Goal: Navigation & Orientation: Find specific page/section

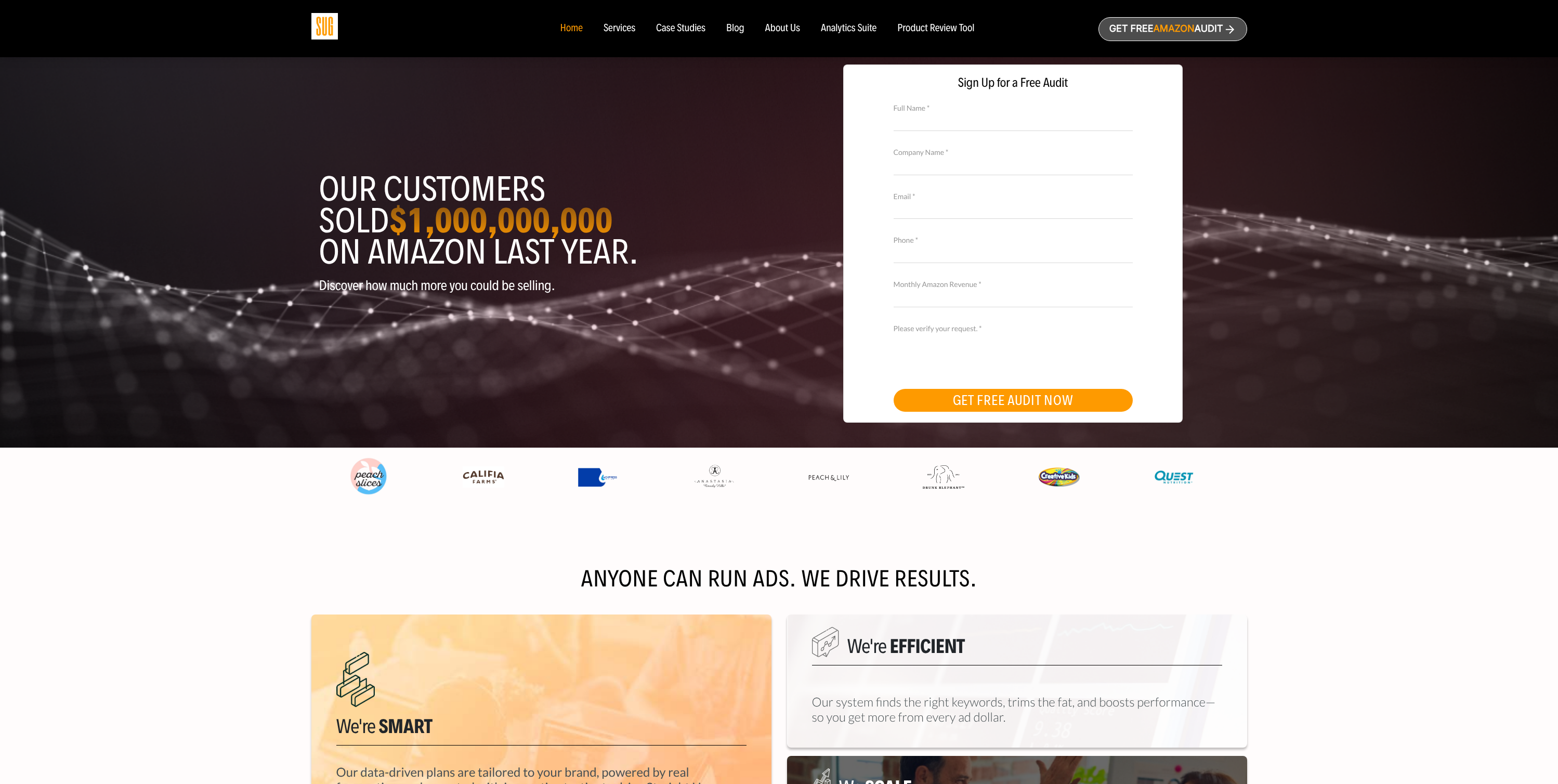
click at [614, 30] on div "Services" at bounding box center [619, 28] width 31 height 12
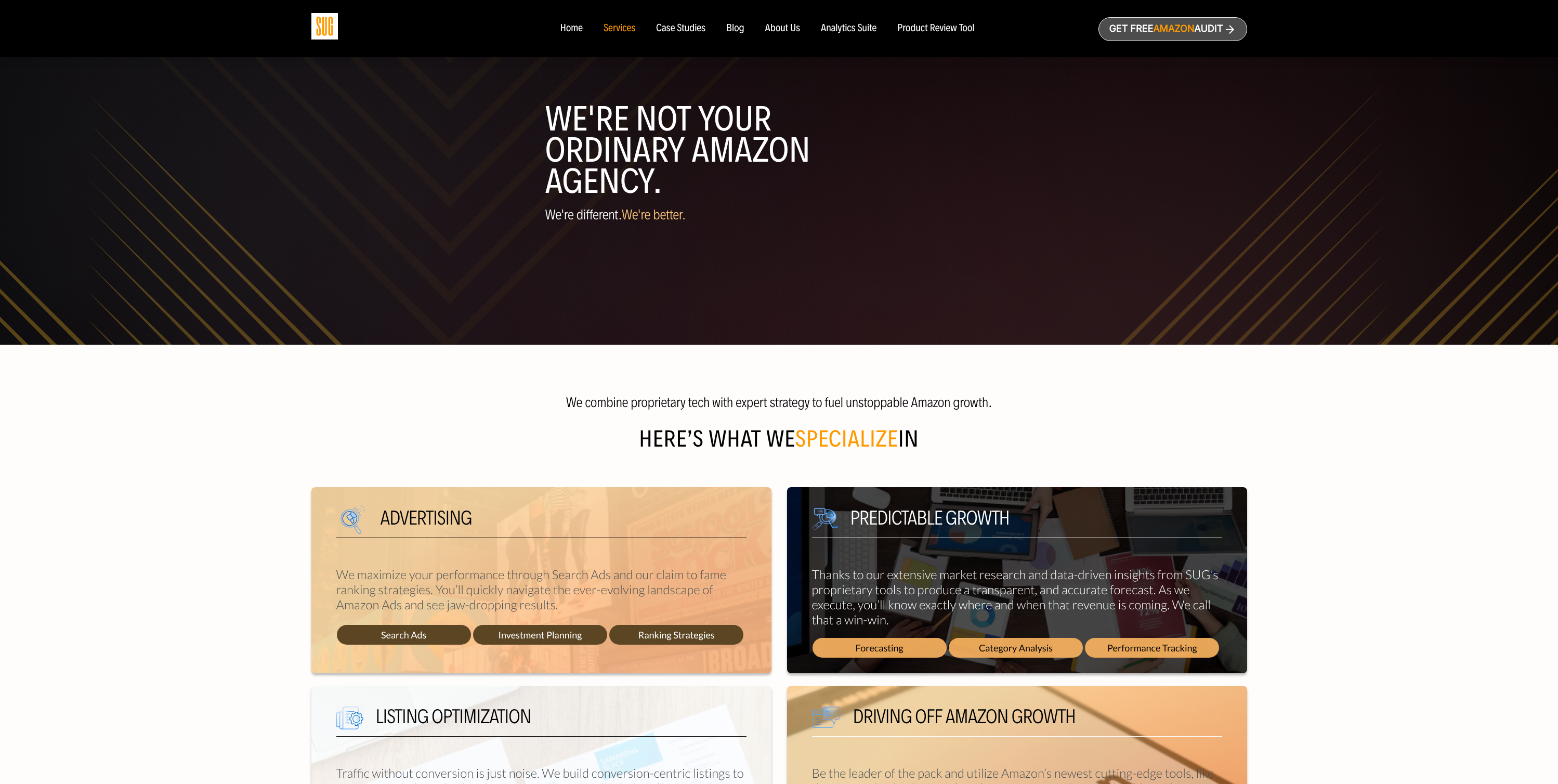
click at [691, 30] on div "Case Studies" at bounding box center [681, 28] width 49 height 12
